Goal: Task Accomplishment & Management: Manage account settings

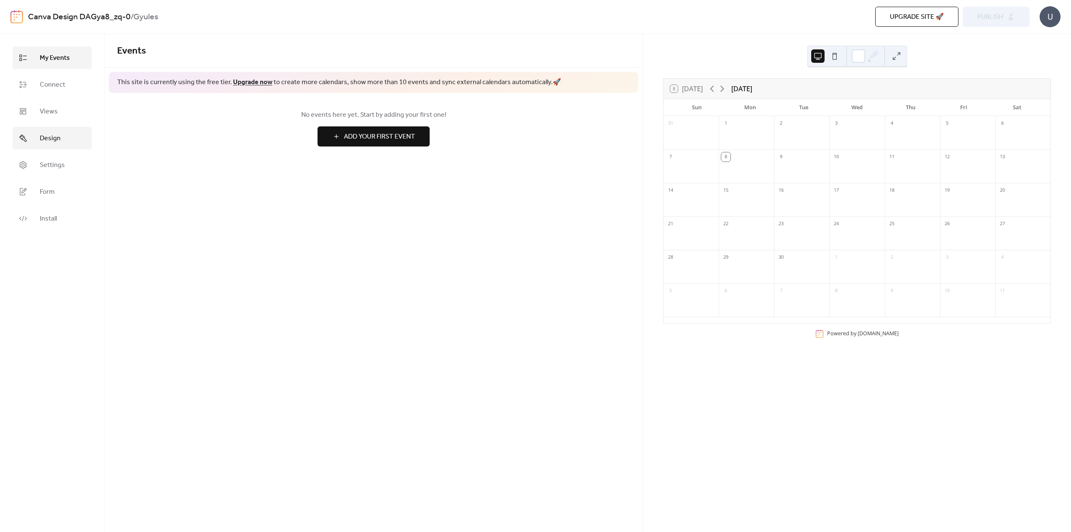
click at [38, 143] on link "Design" at bounding box center [52, 138] width 79 height 23
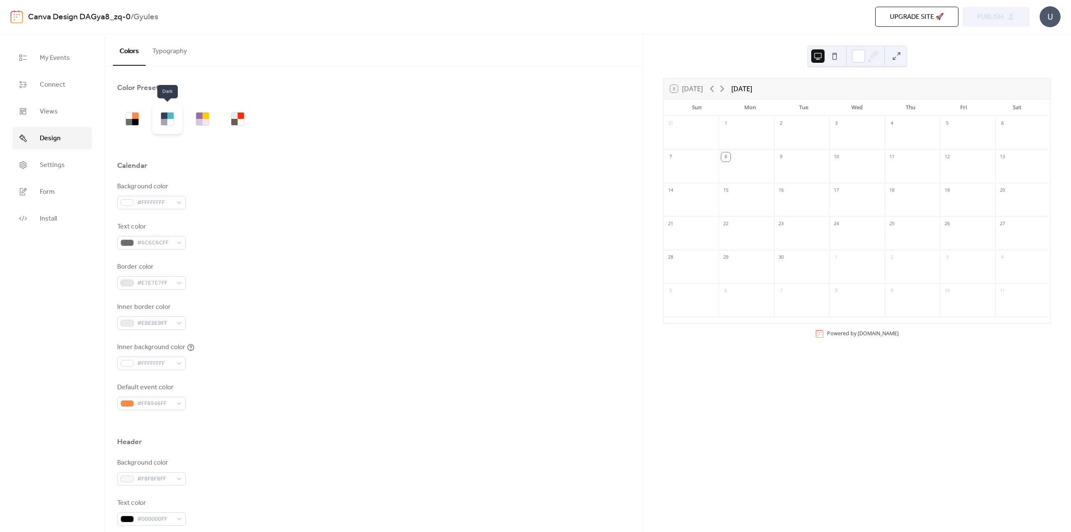
drag, startPoint x: 156, startPoint y: 124, endPoint x: 167, endPoint y: 122, distance: 11.5
click at [157, 124] on div at bounding box center [167, 119] width 30 height 30
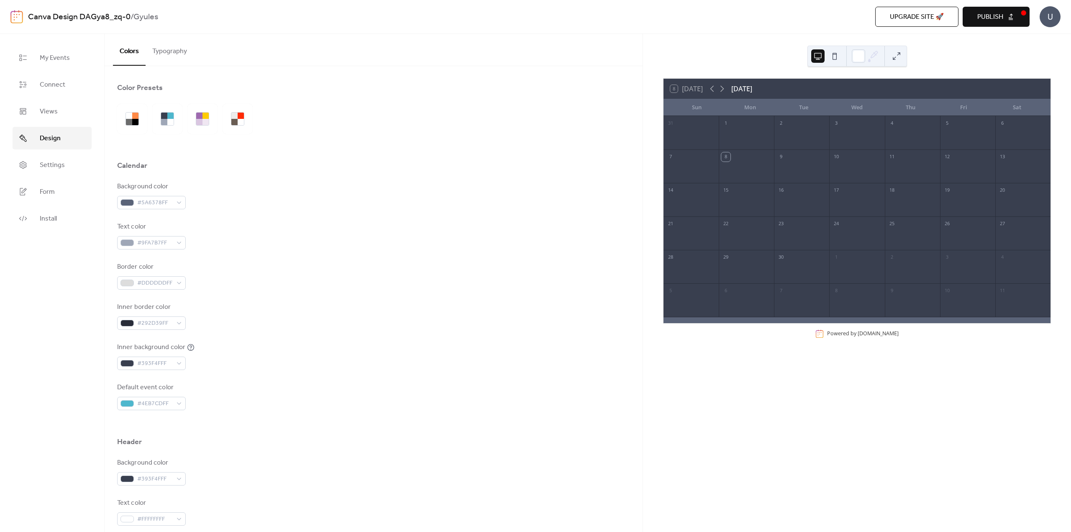
click at [691, 87] on div "8 [DATE]" at bounding box center [686, 89] width 33 height 8
click at [167, 47] on button "Typography" at bounding box center [170, 49] width 48 height 31
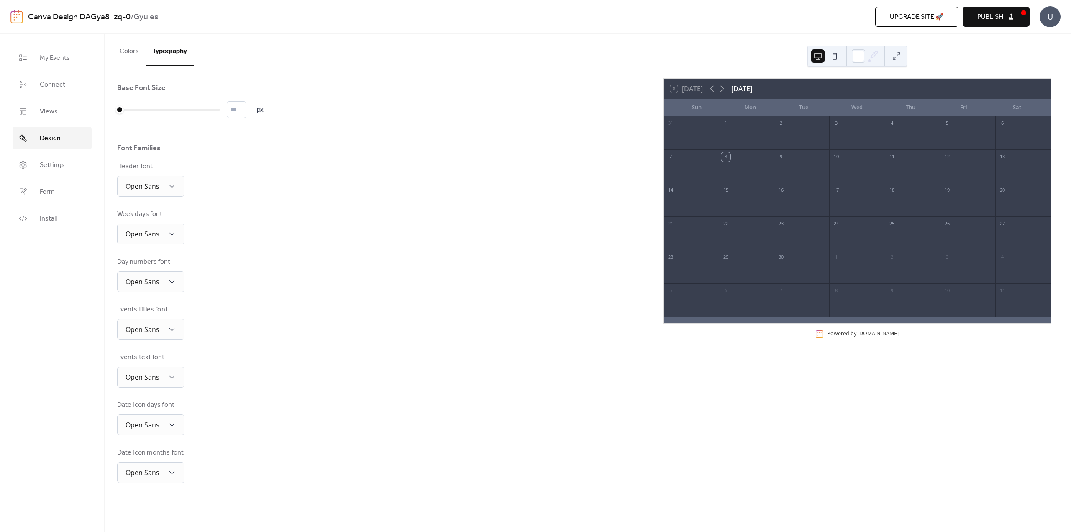
click at [131, 52] on button "Colors" at bounding box center [129, 49] width 33 height 31
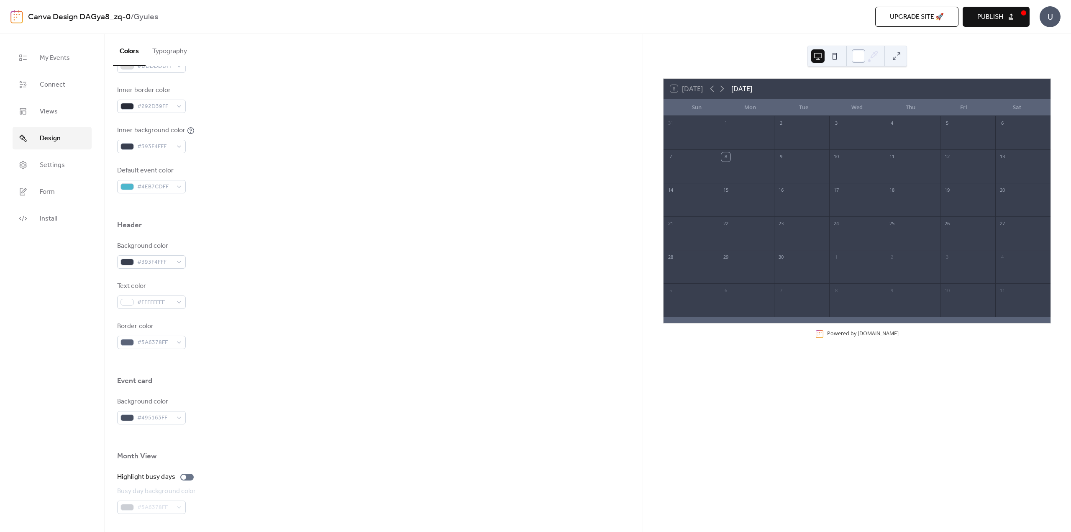
scroll to position [251, 0]
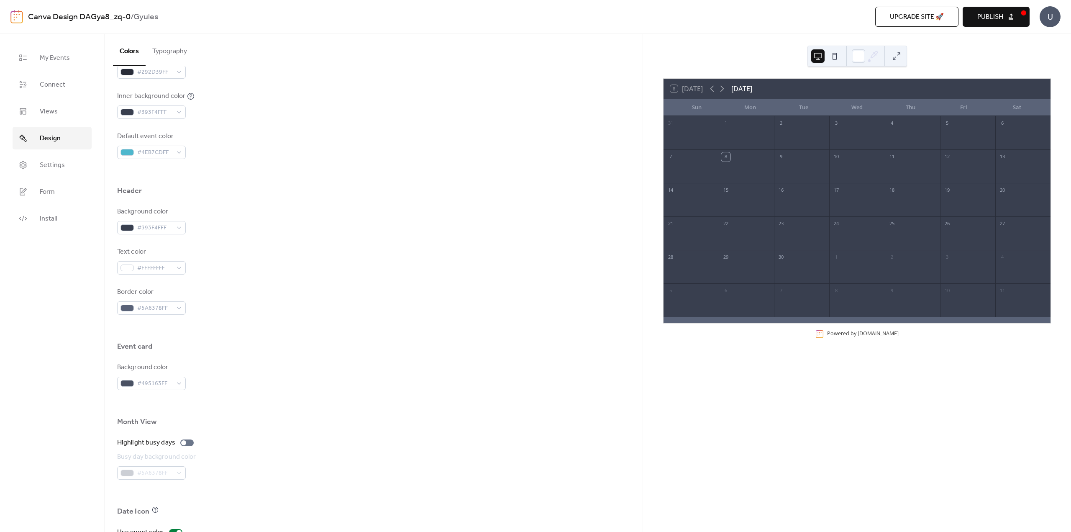
click at [982, 13] on span "Publish" at bounding box center [990, 17] width 26 height 10
click at [783, 142] on div at bounding box center [801, 137] width 55 height 17
click at [835, 55] on button at bounding box center [834, 55] width 13 height 13
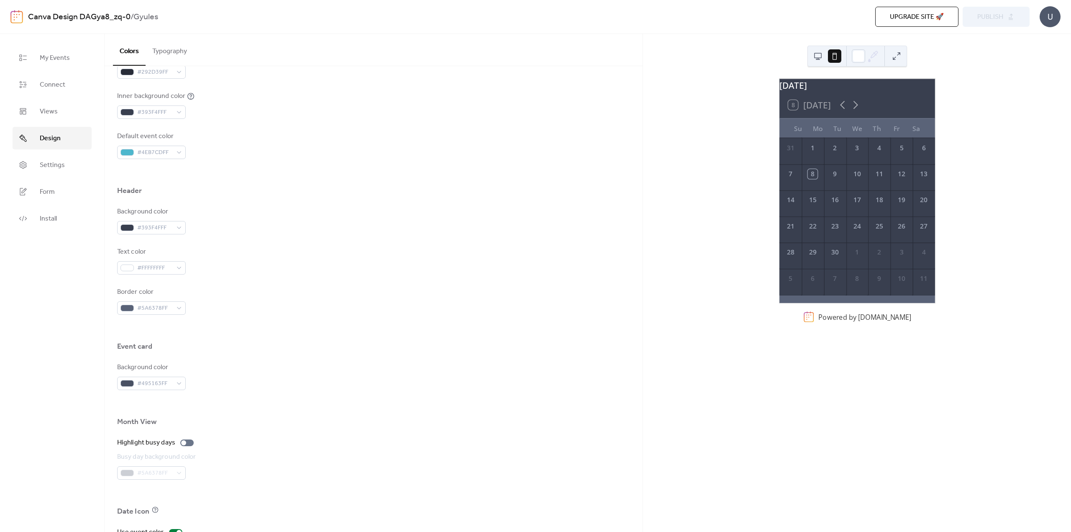
click at [815, 58] on button at bounding box center [817, 55] width 13 height 13
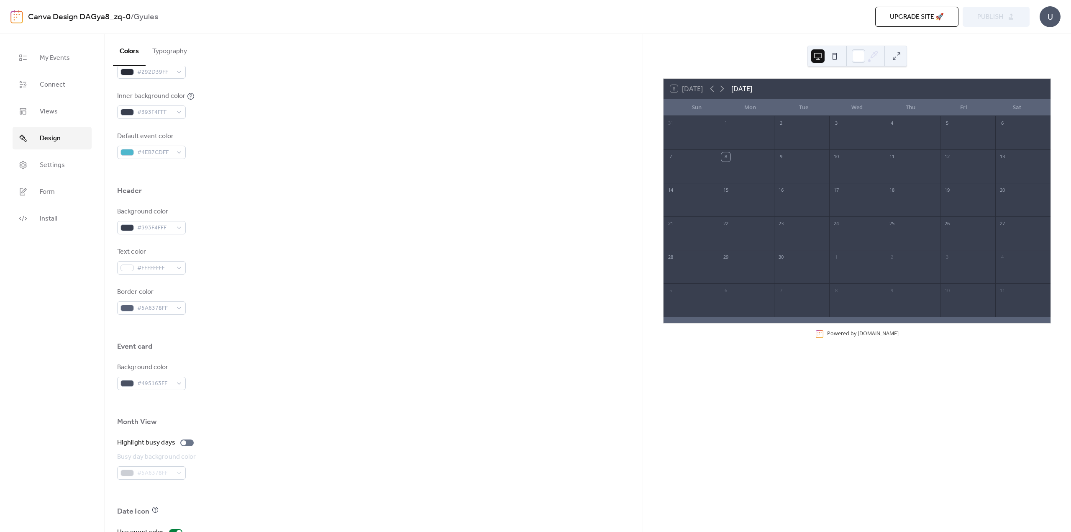
click at [737, 92] on div "[DATE]" at bounding box center [741, 89] width 21 height 10
drag, startPoint x: 743, startPoint y: 87, endPoint x: 786, endPoint y: 93, distance: 43.0
click at [786, 93] on div "8 [DATE] [DATE]" at bounding box center [856, 89] width 387 height 20
click at [788, 87] on div "8 [DATE] [DATE]" at bounding box center [856, 89] width 387 height 20
drag, startPoint x: 761, startPoint y: 90, endPoint x: 709, endPoint y: 88, distance: 51.5
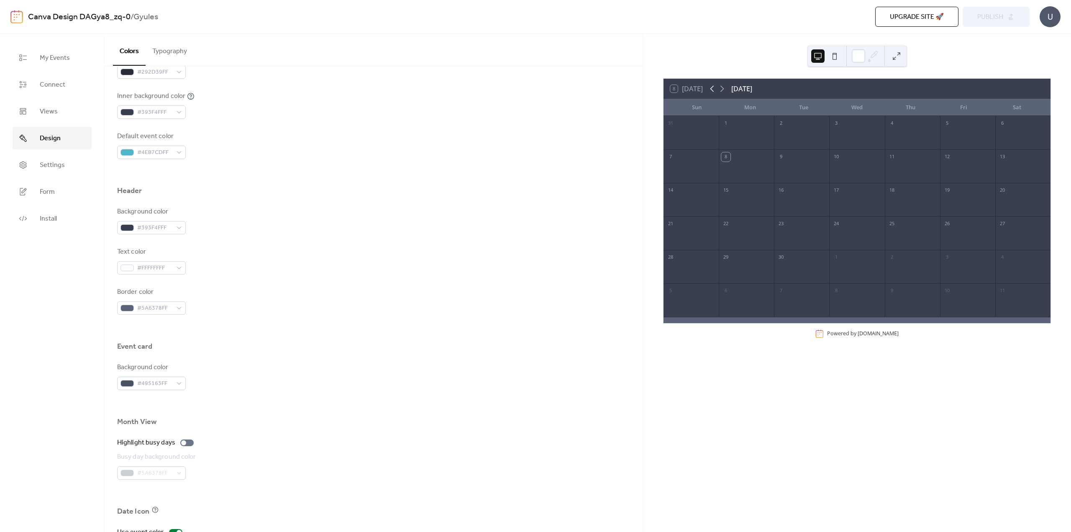
click at [752, 90] on div "[DATE]" at bounding box center [741, 89] width 21 height 10
click at [724, 89] on icon at bounding box center [722, 89] width 10 height 10
click at [715, 88] on icon at bounding box center [712, 89] width 10 height 10
drag, startPoint x: 693, startPoint y: 102, endPoint x: 698, endPoint y: 113, distance: 12.5
click at [698, 113] on div "Sun" at bounding box center [697, 107] width 54 height 17
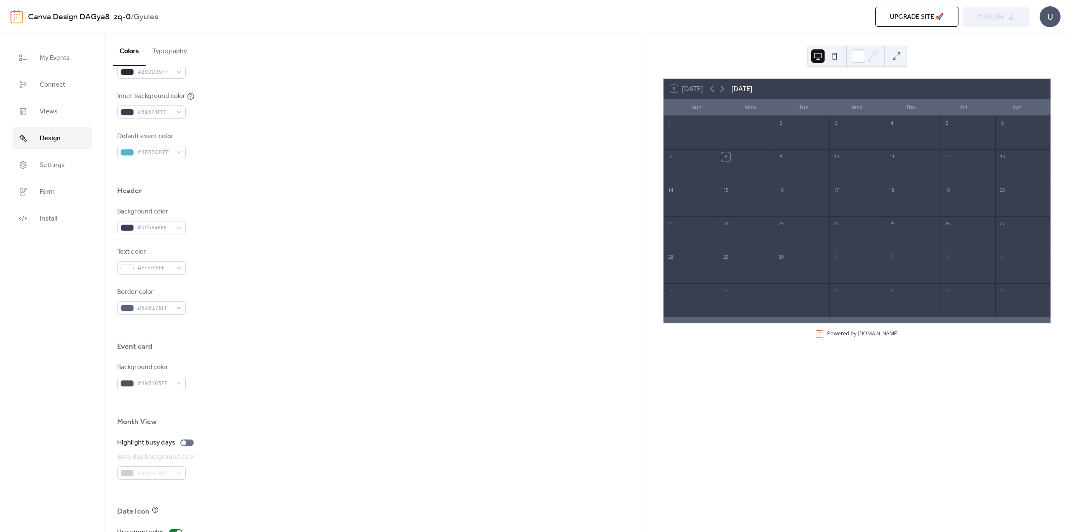
click at [701, 108] on div "Sun" at bounding box center [697, 107] width 54 height 17
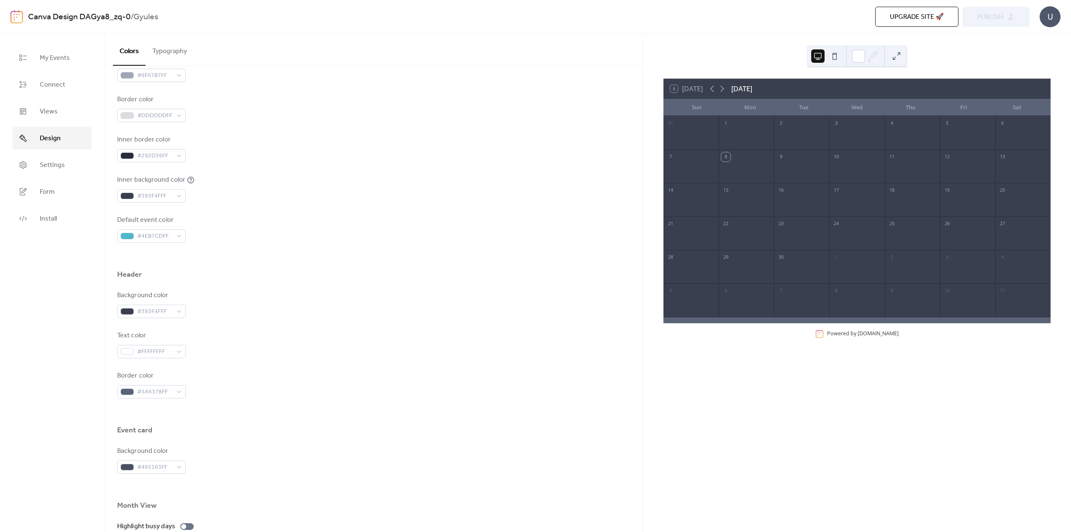
scroll to position [0, 0]
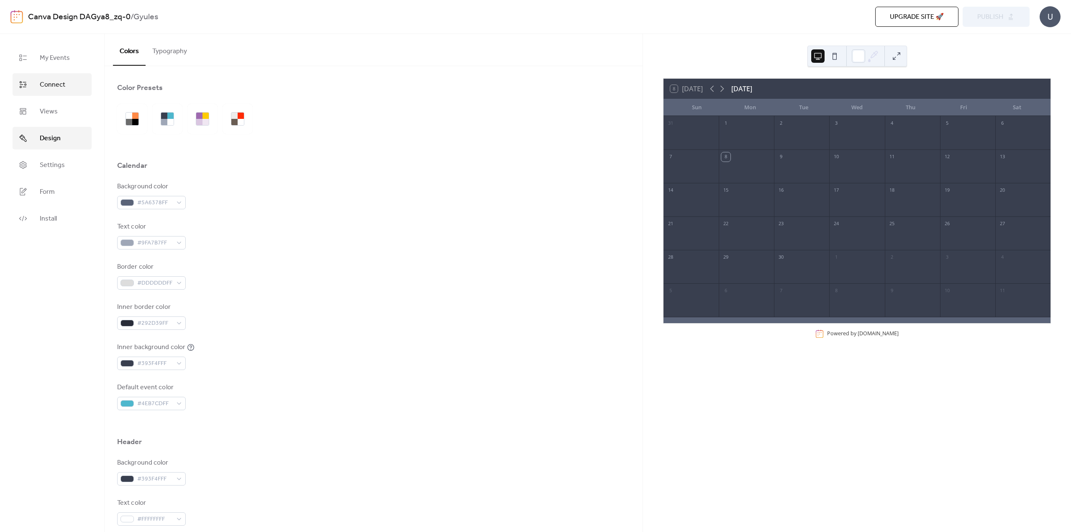
click at [55, 88] on span "Connect" at bounding box center [53, 85] width 26 height 10
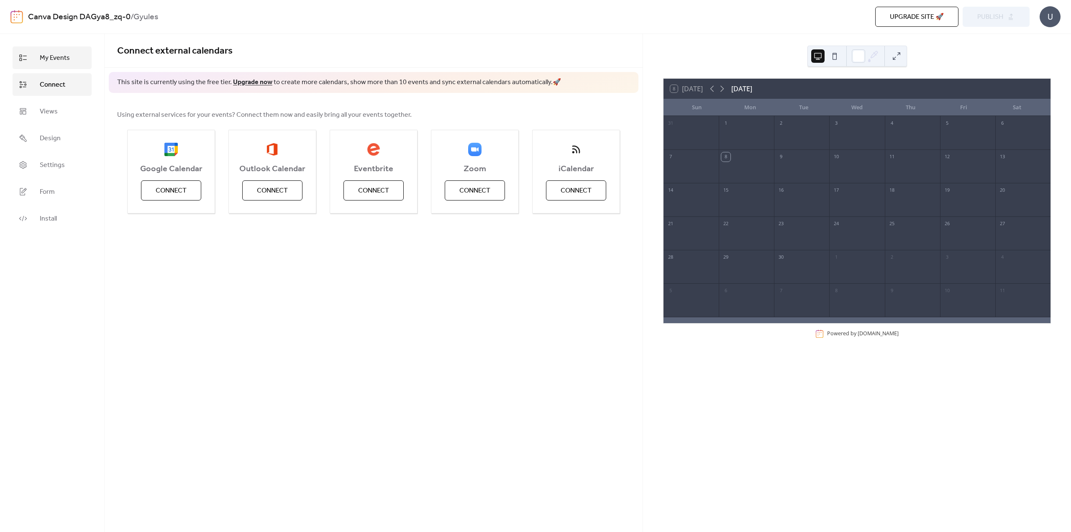
click at [61, 62] on span "My Events" at bounding box center [55, 58] width 30 height 10
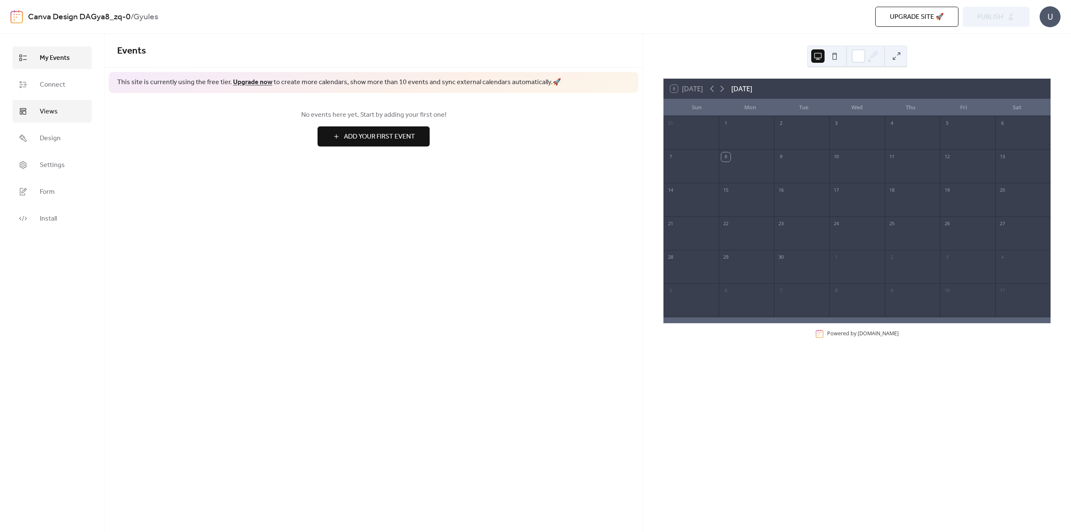
click at [53, 116] on span "Views" at bounding box center [49, 112] width 18 height 10
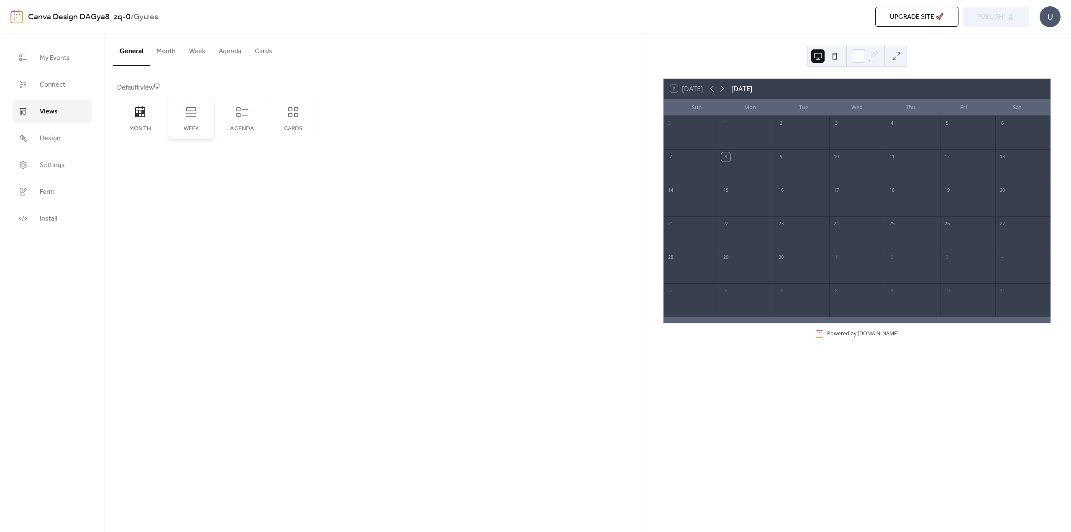
click at [191, 126] on div "Week" at bounding box center [191, 128] width 29 height 7
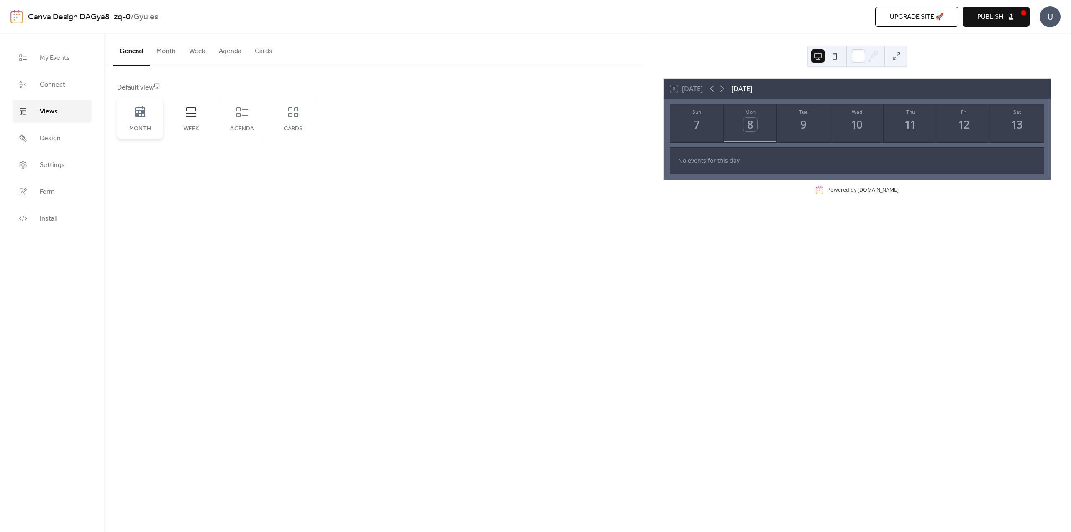
click at [146, 127] on div "Month" at bounding box center [139, 128] width 29 height 7
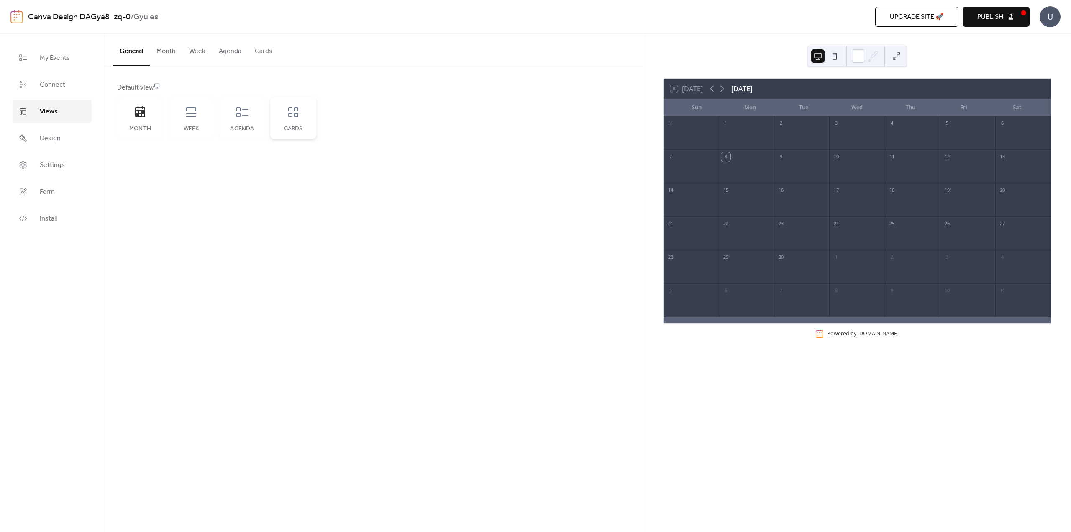
click at [290, 113] on icon at bounding box center [293, 112] width 10 height 10
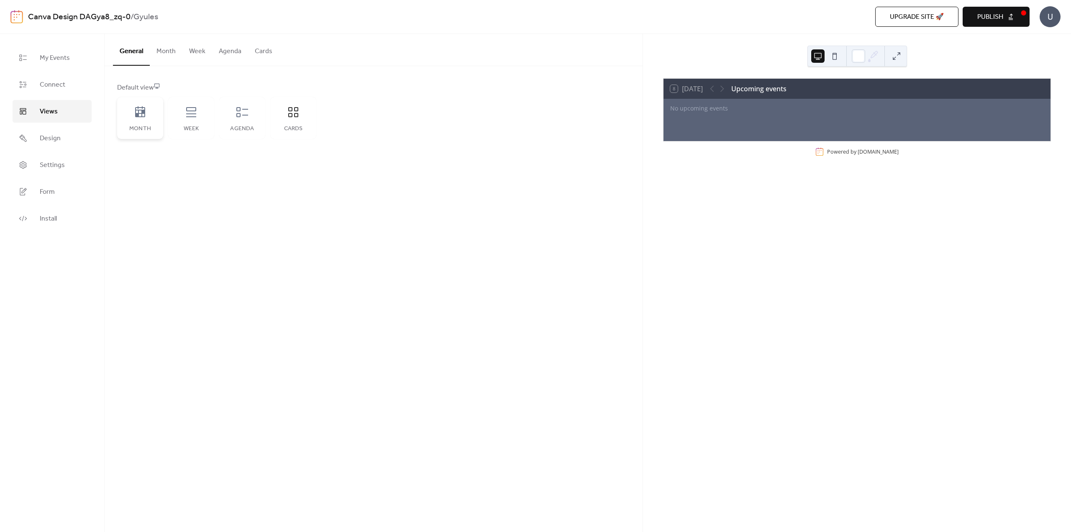
click at [136, 118] on icon at bounding box center [139, 111] width 13 height 13
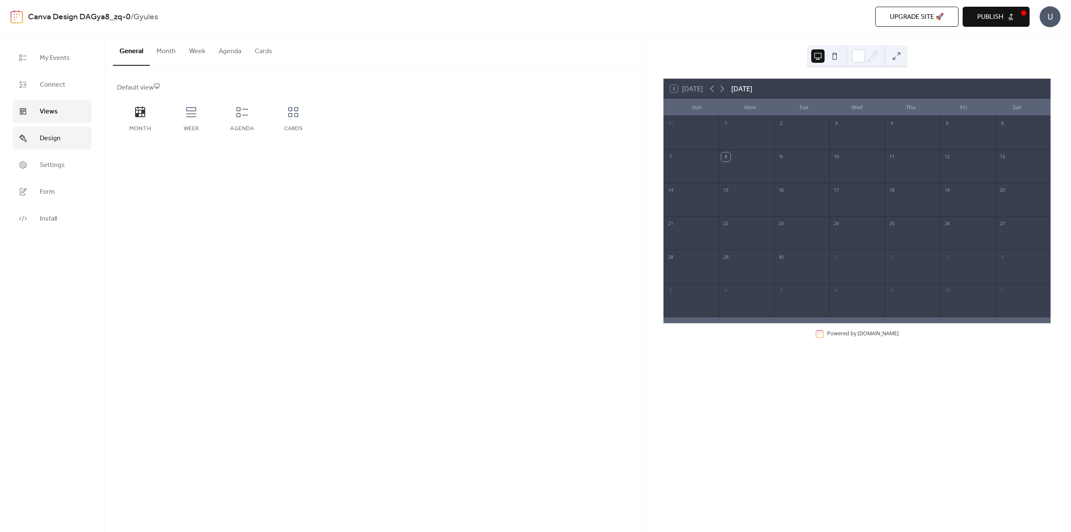
click at [55, 138] on span "Design" at bounding box center [50, 138] width 21 height 10
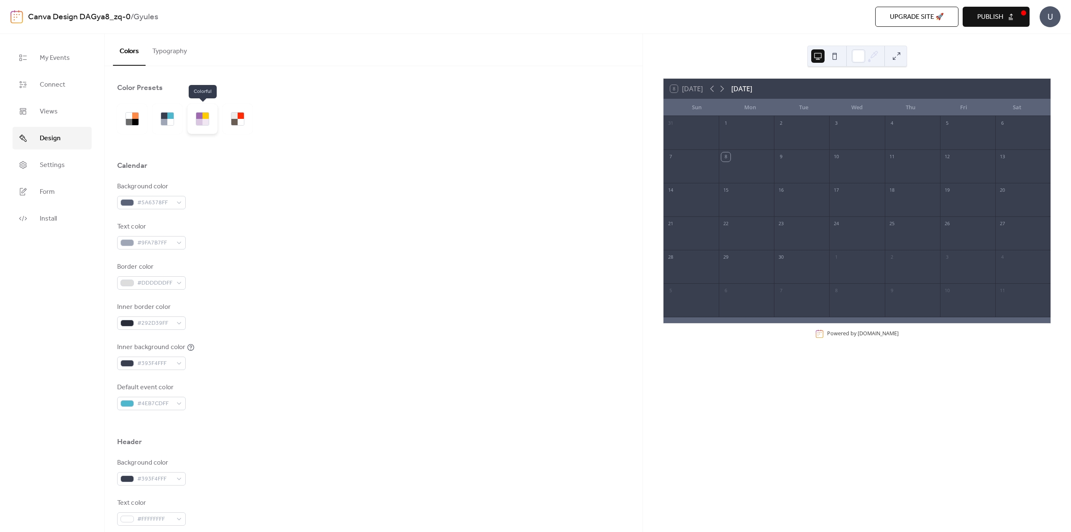
click at [203, 122] on div at bounding box center [205, 122] width 6 height 6
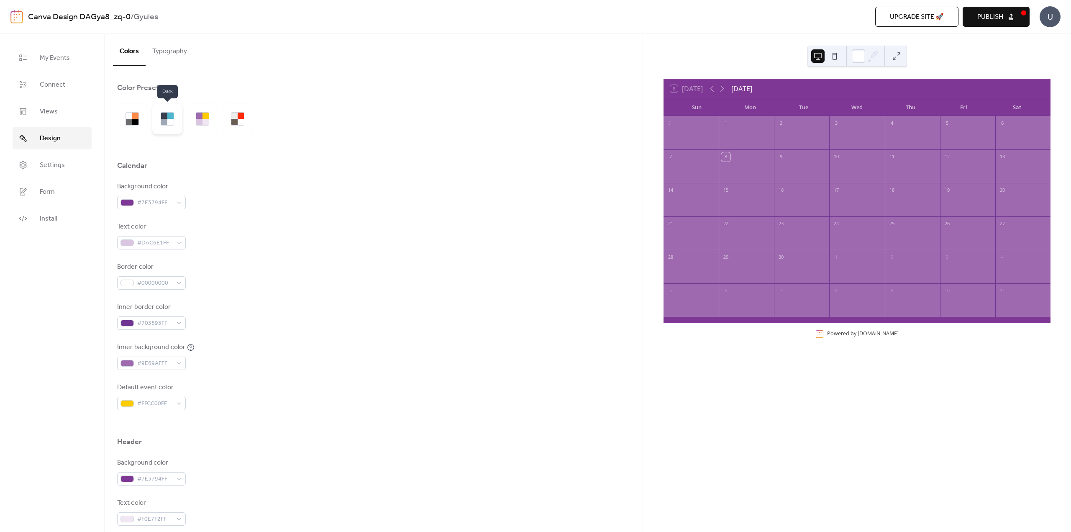
click at [160, 122] on div at bounding box center [167, 119] width 30 height 30
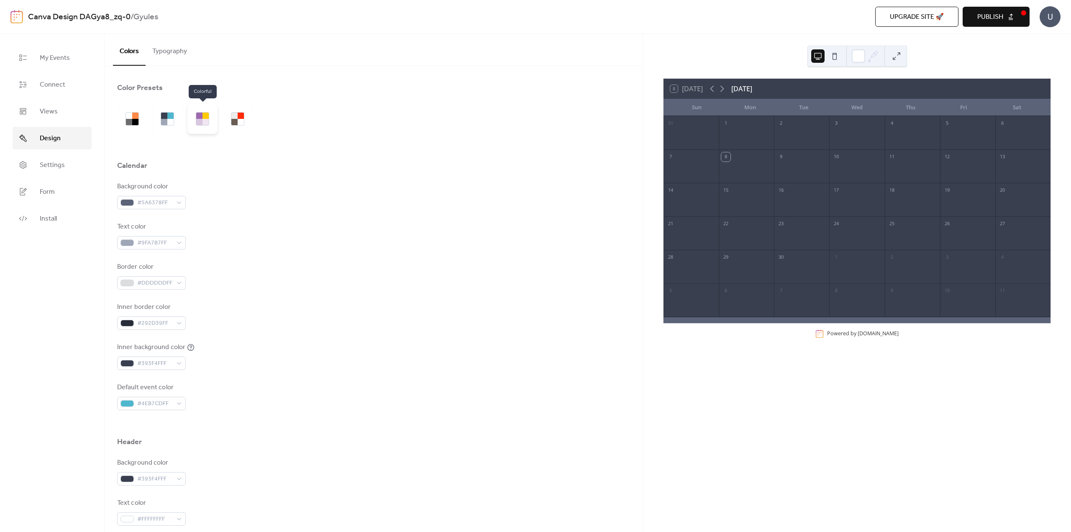
click at [200, 125] on div at bounding box center [202, 119] width 30 height 30
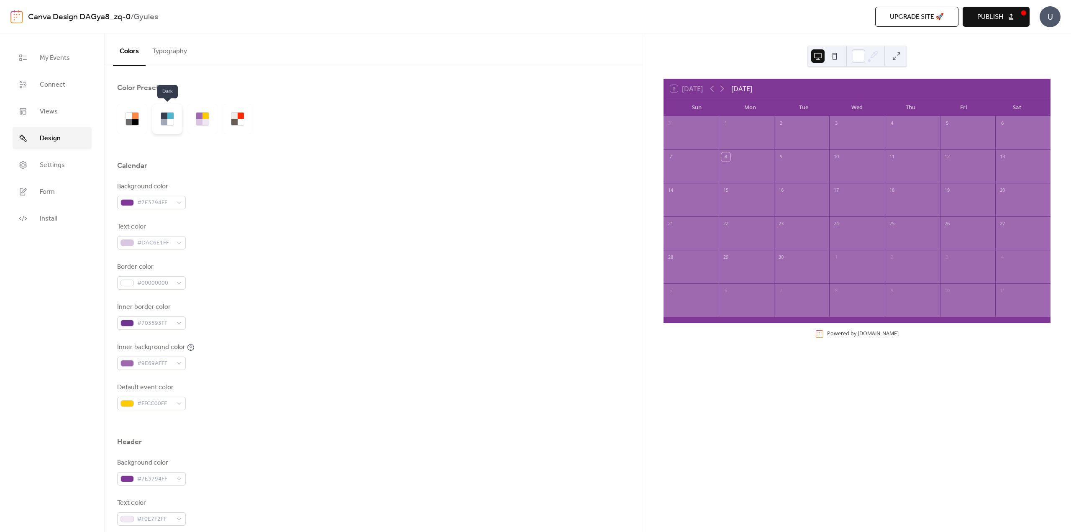
click at [165, 126] on div at bounding box center [167, 119] width 30 height 30
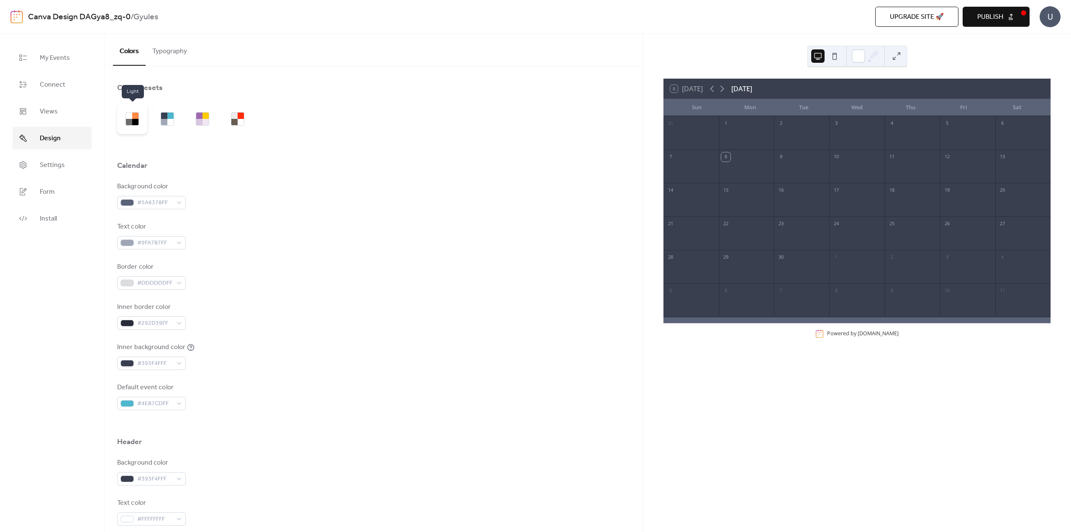
click at [135, 123] on div at bounding box center [135, 122] width 6 height 6
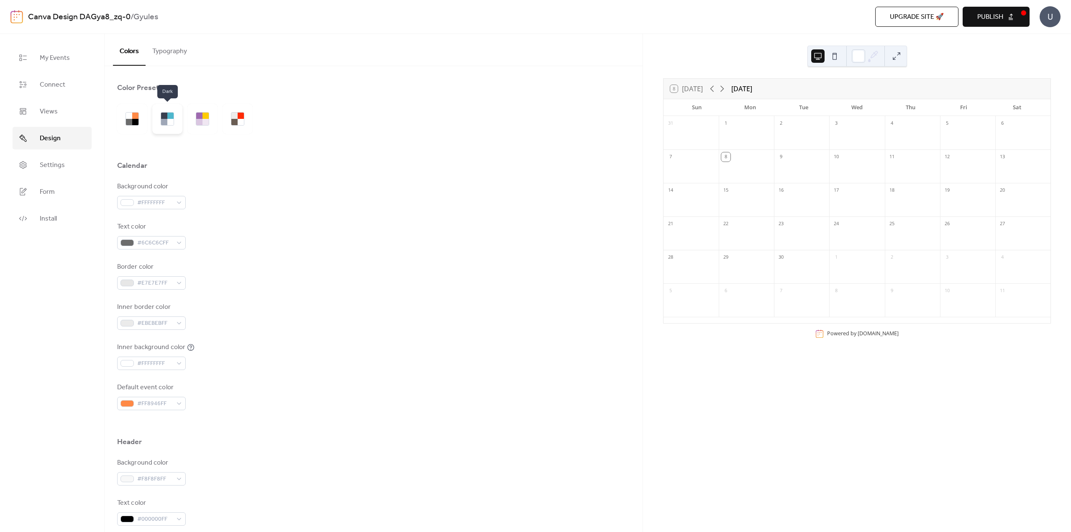
click at [168, 120] on div at bounding box center [170, 122] width 6 height 6
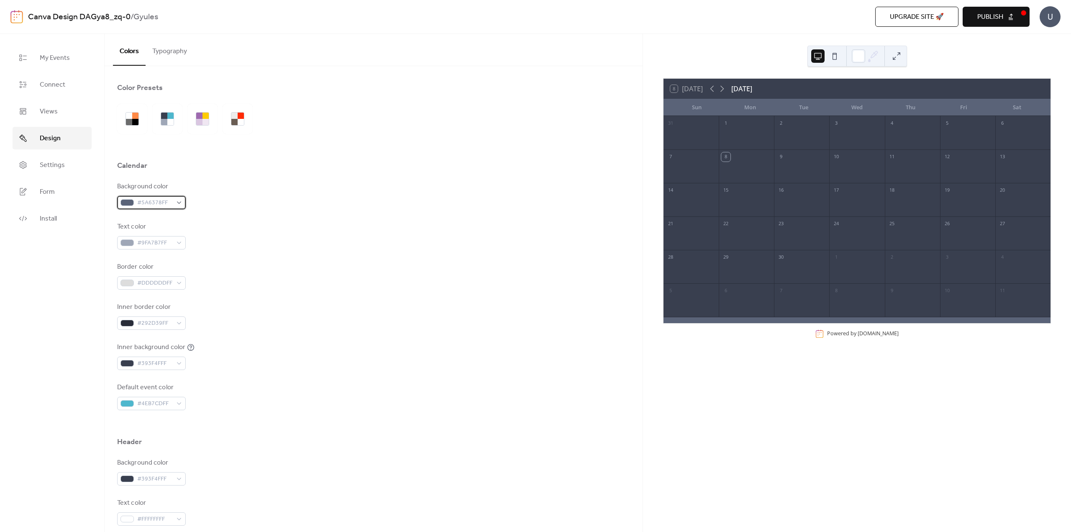
click at [170, 200] on span "#5A6378FF" at bounding box center [154, 203] width 35 height 10
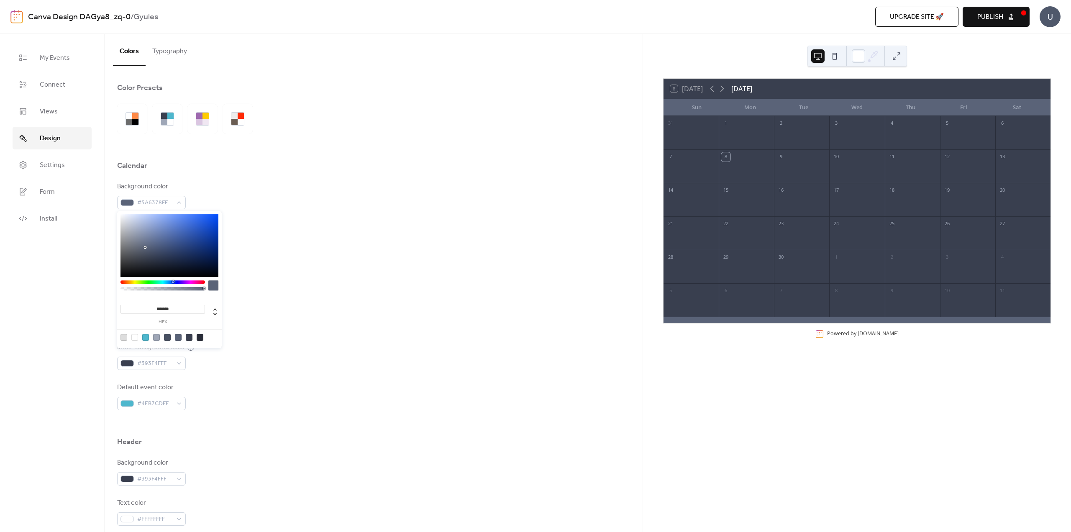
click at [313, 328] on div "Inner border color #292D39FF" at bounding box center [373, 316] width 513 height 28
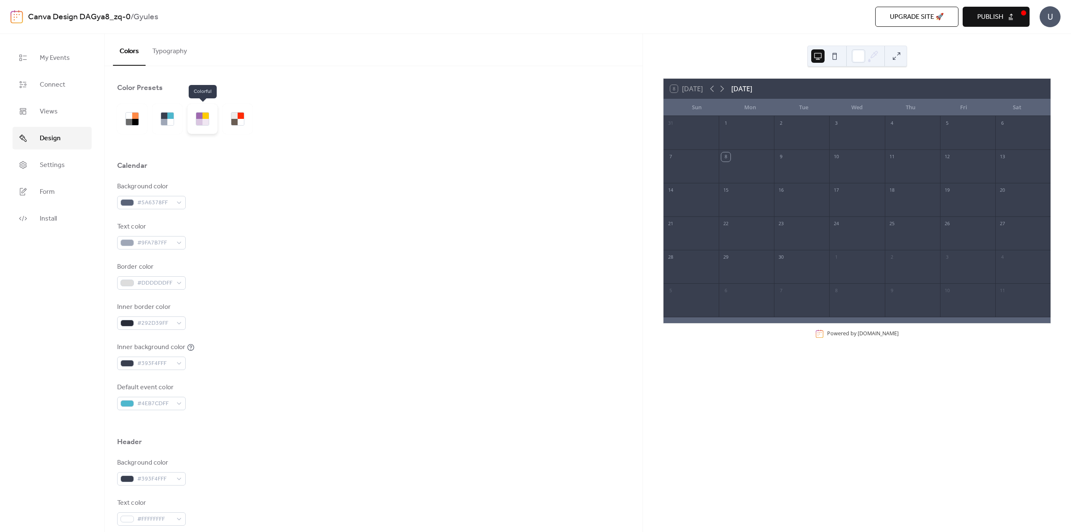
click at [205, 125] on div at bounding box center [202, 118] width 13 height 13
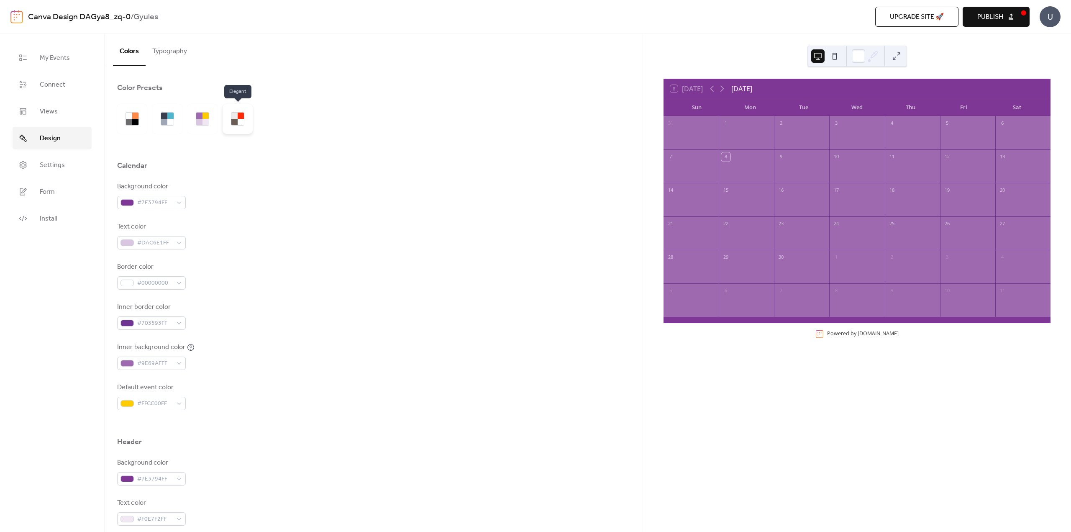
click at [227, 116] on div at bounding box center [238, 119] width 30 height 30
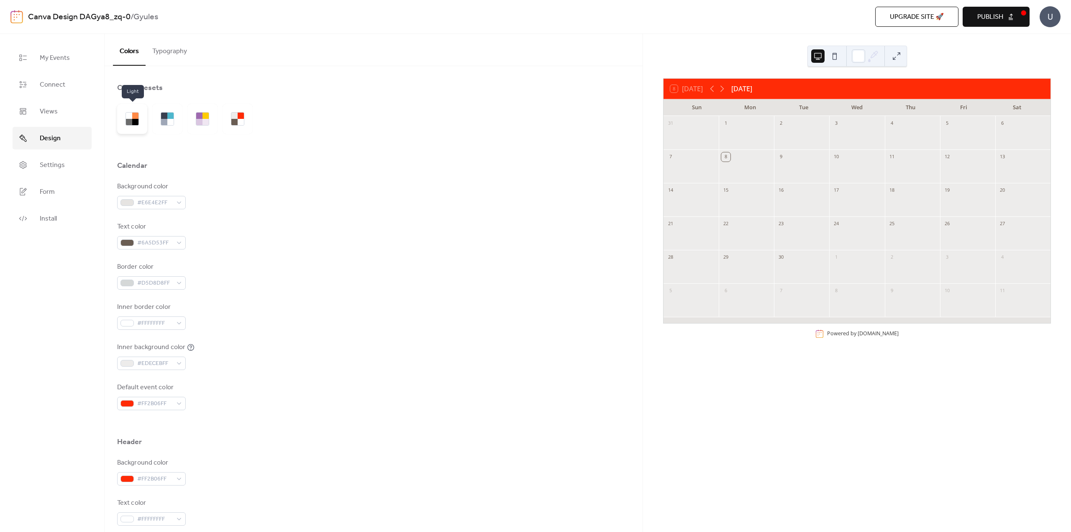
click at [139, 122] on div at bounding box center [132, 119] width 30 height 30
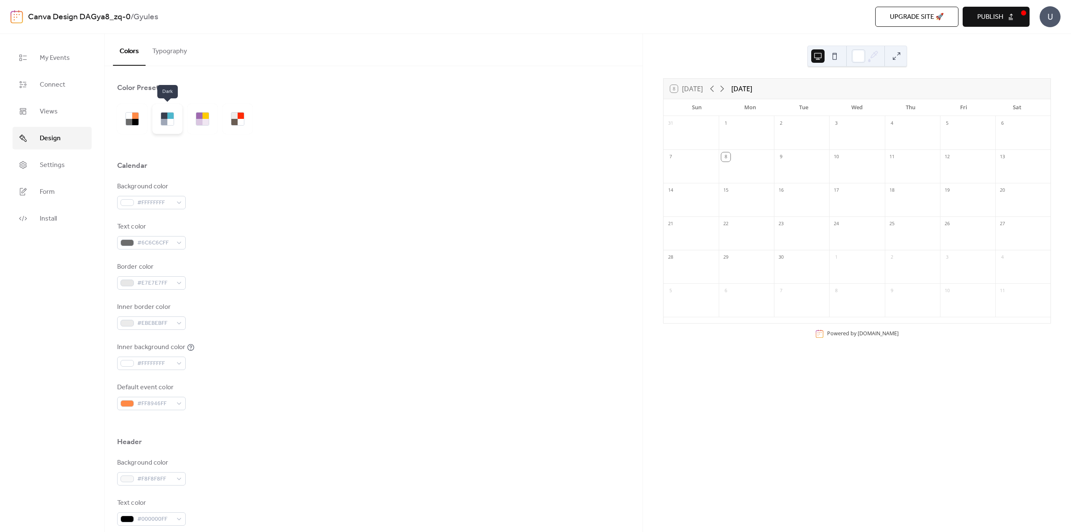
click at [166, 121] on div at bounding box center [164, 122] width 6 height 6
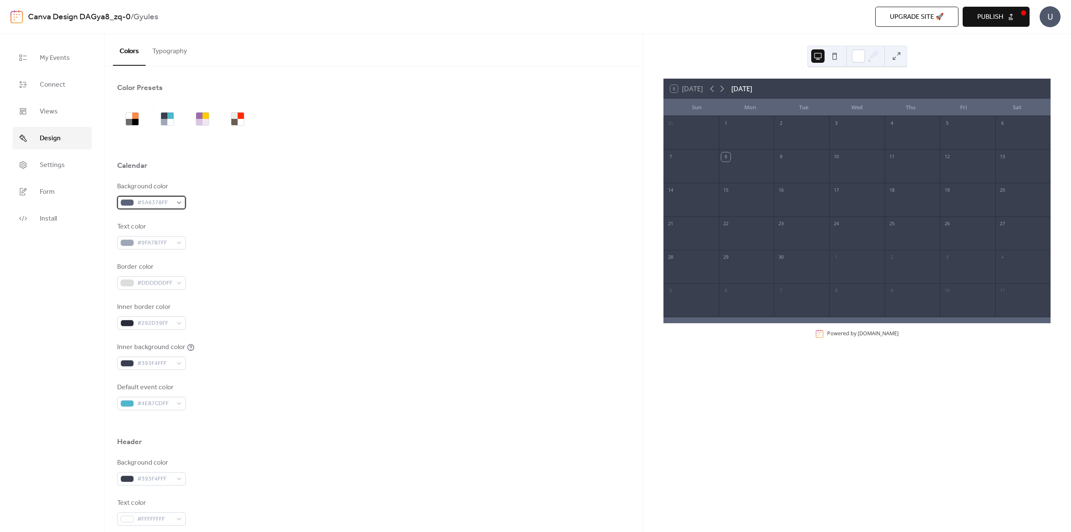
click at [151, 207] on span "#5A6378FF" at bounding box center [154, 203] width 35 height 10
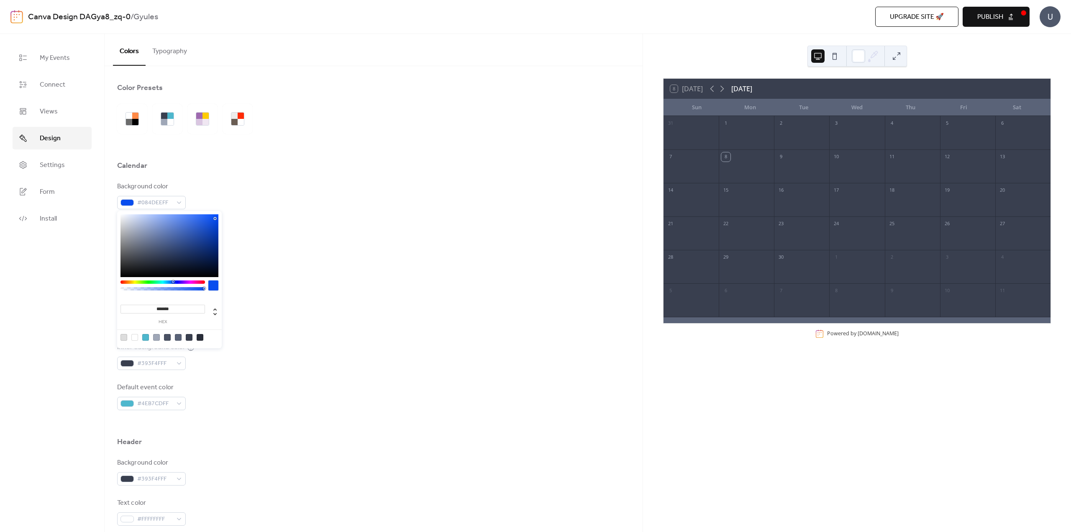
drag, startPoint x: 197, startPoint y: 229, endPoint x: 214, endPoint y: 219, distance: 19.4
click at [214, 219] on div at bounding box center [169, 245] width 98 height 63
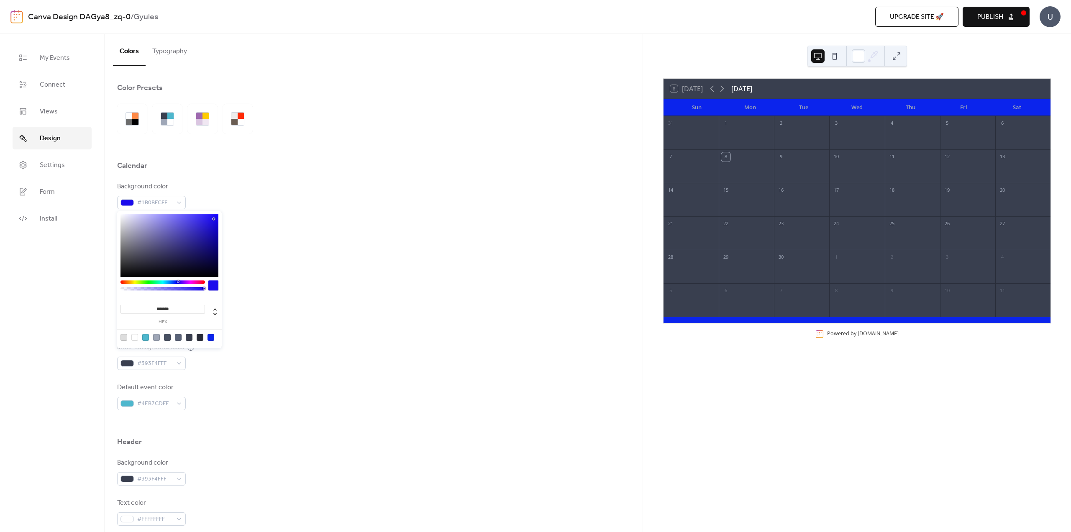
click at [178, 281] on div at bounding box center [178, 281] width 3 height 3
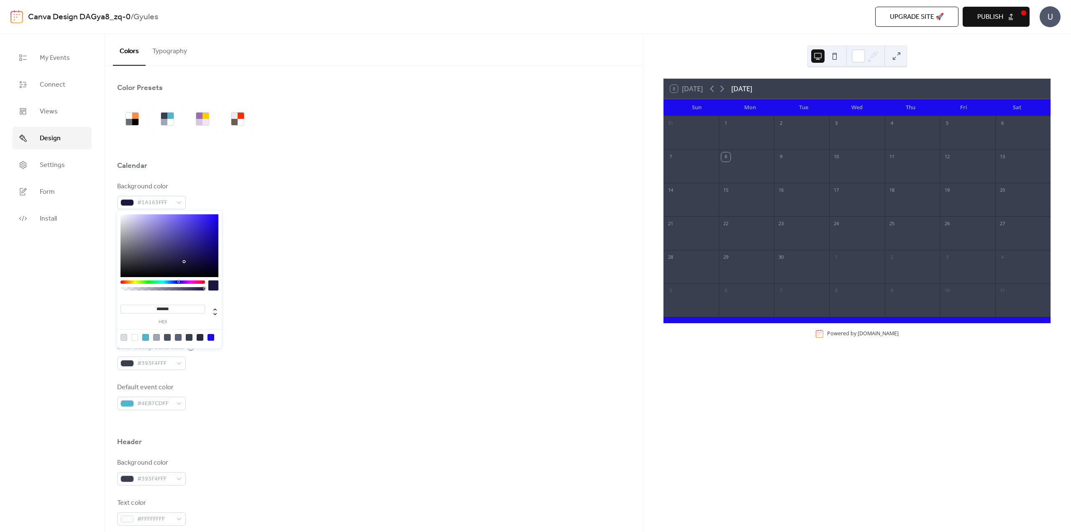
drag, startPoint x: 212, startPoint y: 221, endPoint x: 184, endPoint y: 261, distance: 49.1
click at [184, 261] on div at bounding box center [169, 245] width 98 height 63
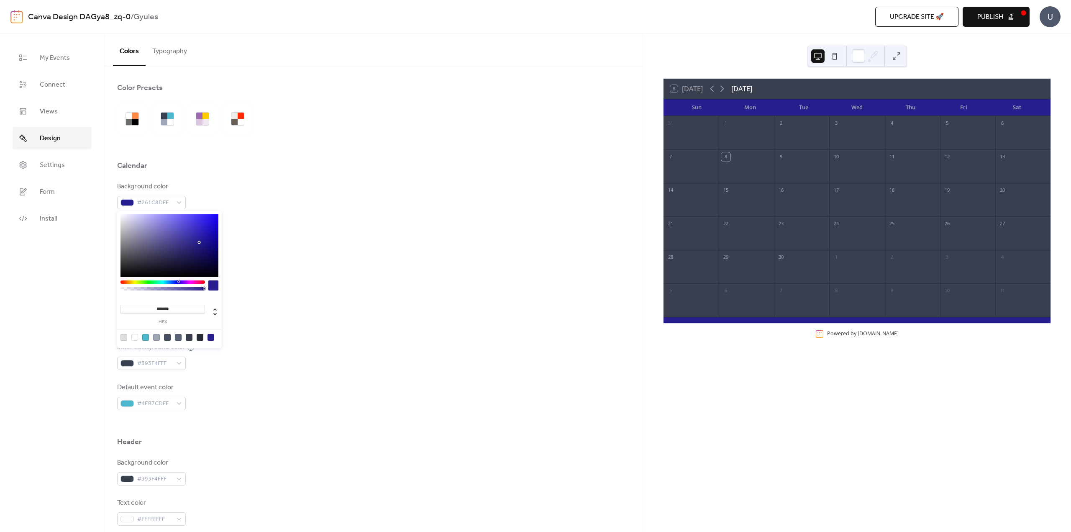
drag, startPoint x: 199, startPoint y: 242, endPoint x: 209, endPoint y: 241, distance: 10.1
click at [209, 241] on div at bounding box center [169, 245] width 98 height 63
click at [213, 237] on div at bounding box center [169, 245] width 98 height 63
type input "*******"
click at [212, 224] on div at bounding box center [169, 245] width 98 height 63
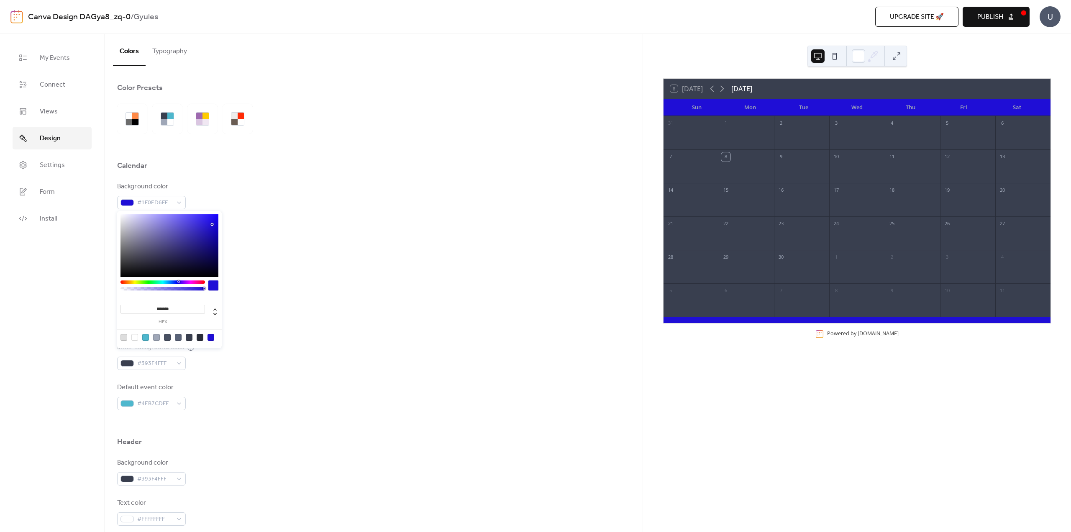
click at [275, 310] on div "Inner border color #292D39FF" at bounding box center [373, 316] width 513 height 28
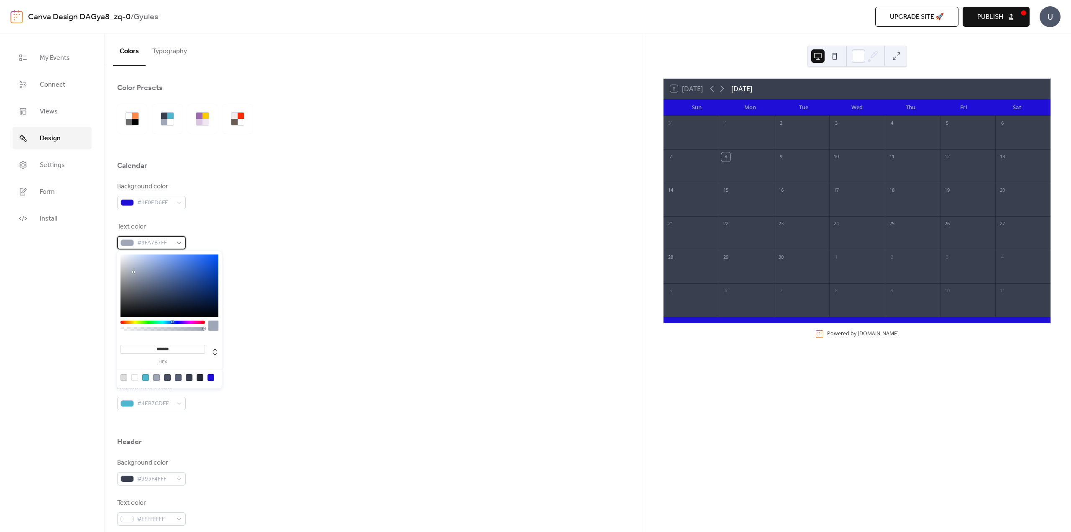
click at [154, 245] on span "#9FA7B7FF" at bounding box center [154, 243] width 35 height 10
type input "*******"
drag, startPoint x: 120, startPoint y: 258, endPoint x: 111, endPoint y: 247, distance: 13.9
click at [111, 247] on body "Canva Design DAGya8_zq-0 / Gyules Upgrade site 🚀 Preview Publish U My Events Co…" at bounding box center [535, 266] width 1071 height 532
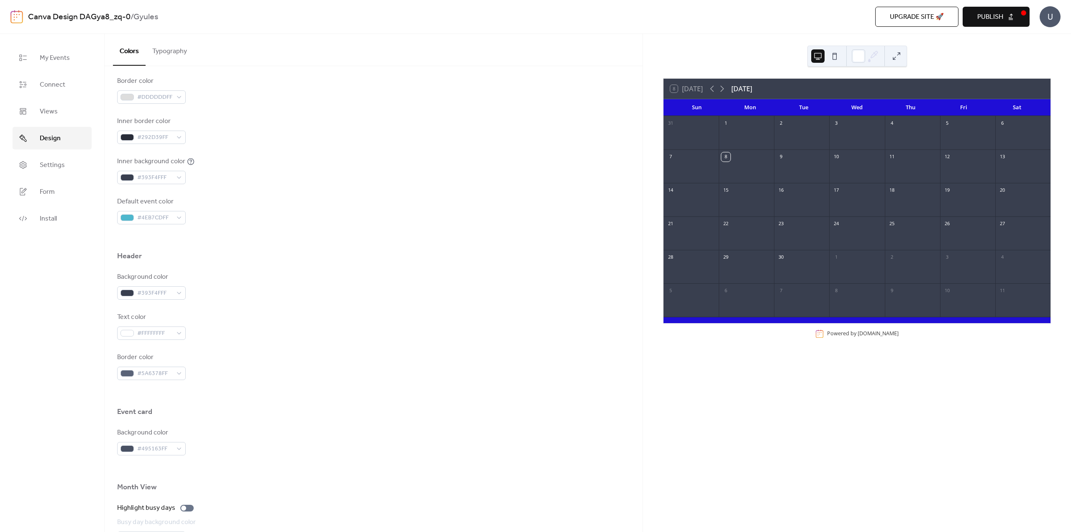
scroll to position [209, 0]
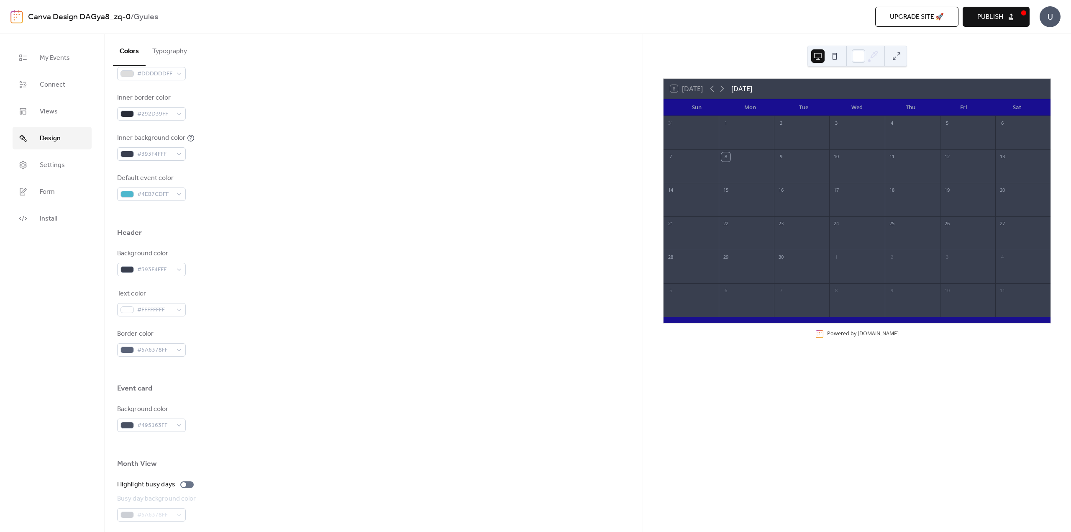
click at [737, 167] on div at bounding box center [746, 171] width 55 height 17
